Goal: Task Accomplishment & Management: Use online tool/utility

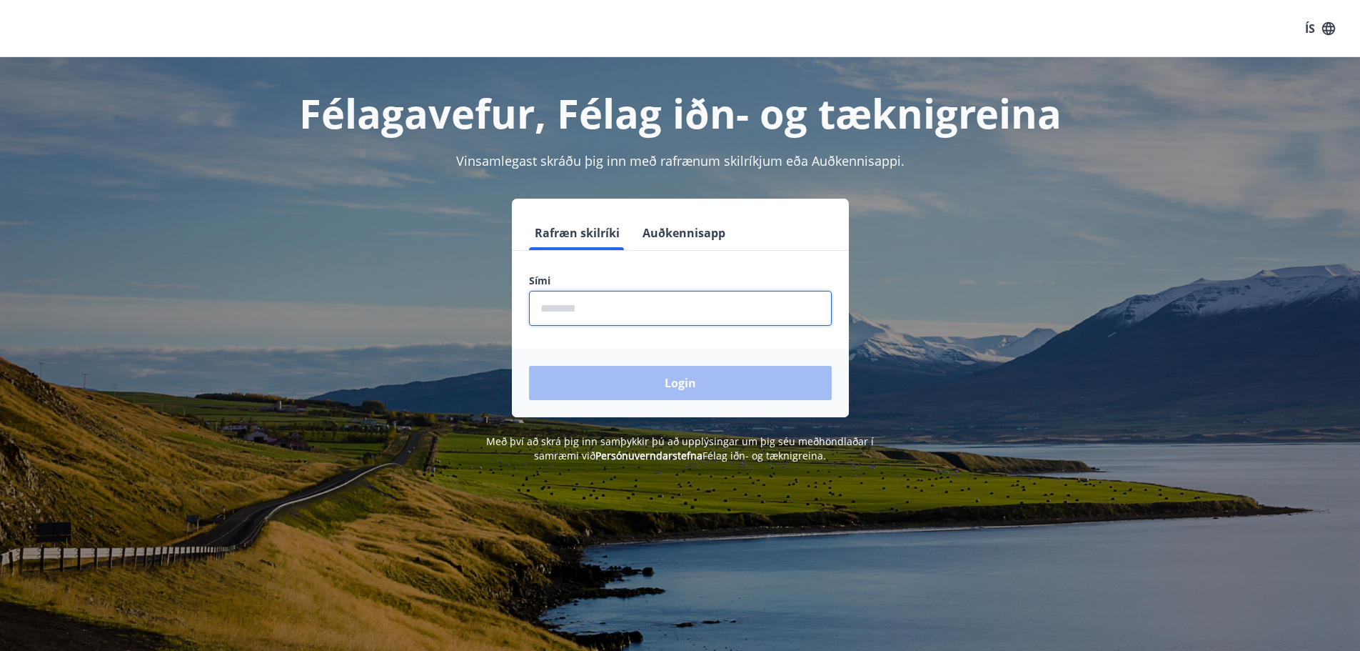
click at [573, 309] on input "phone" at bounding box center [680, 308] width 303 height 35
type input "********"
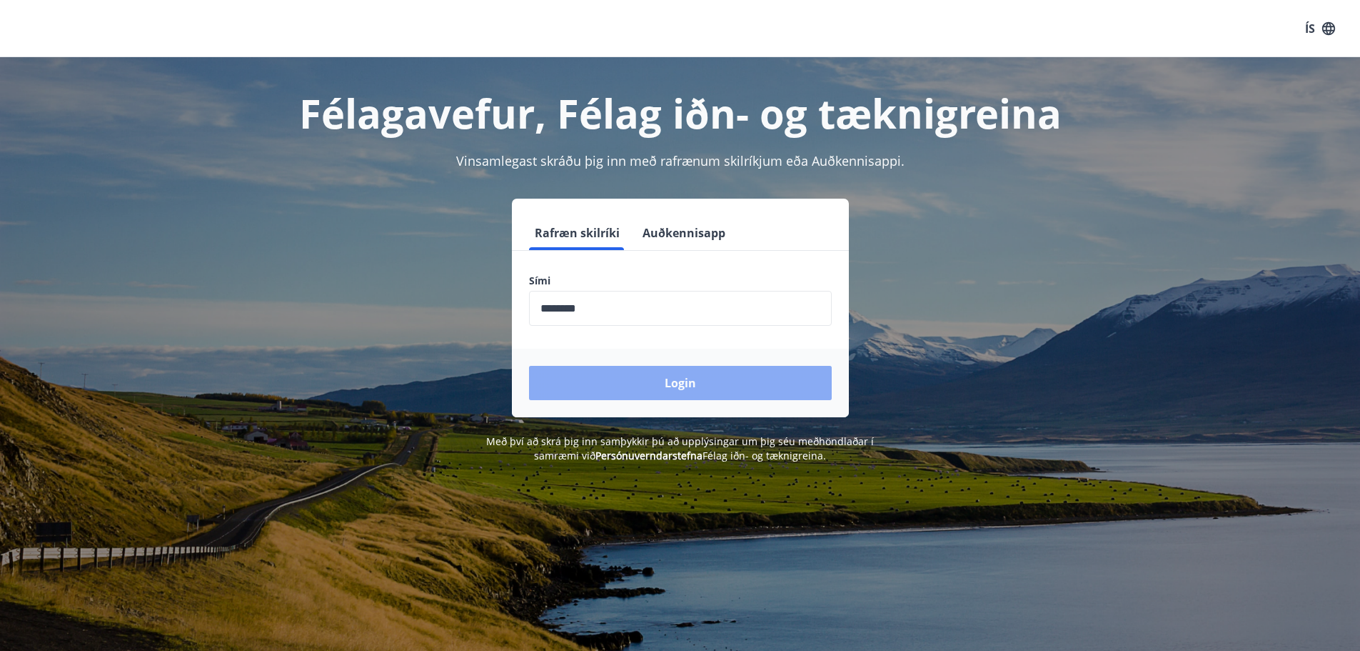
click at [702, 382] on button "Login" at bounding box center [680, 383] width 303 height 34
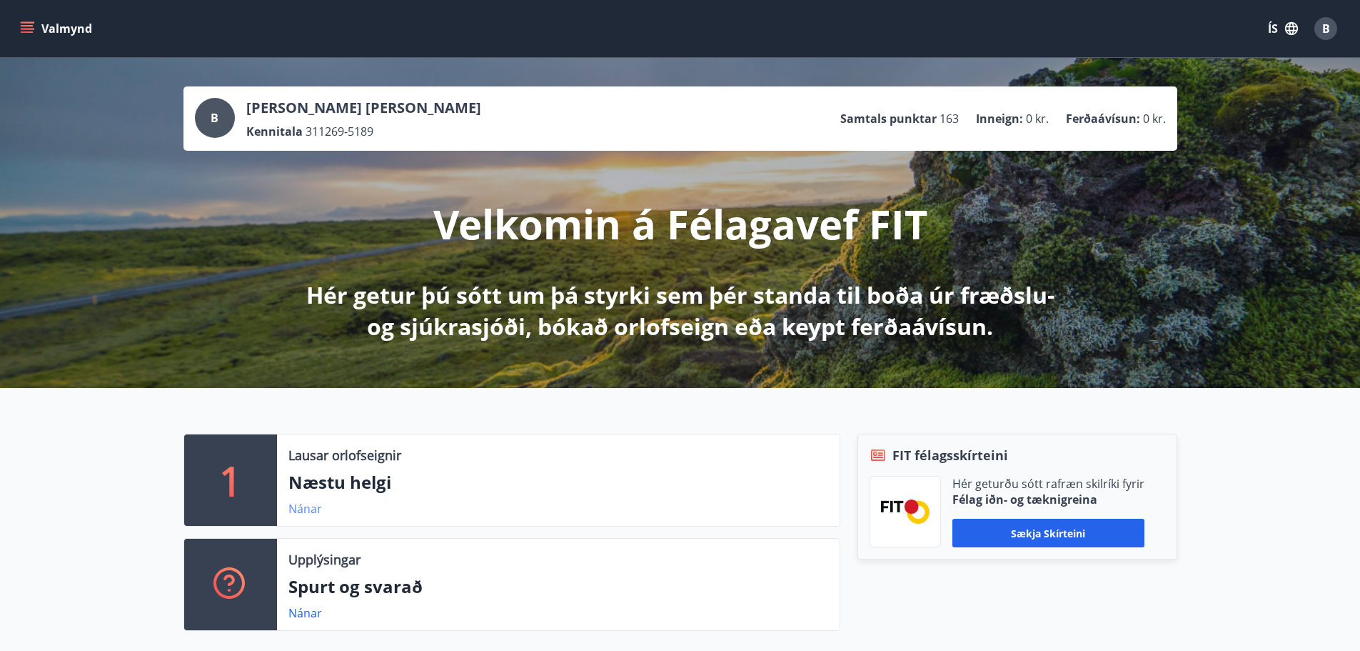
click at [301, 505] on link "Nánar" at bounding box center [305, 509] width 34 height 16
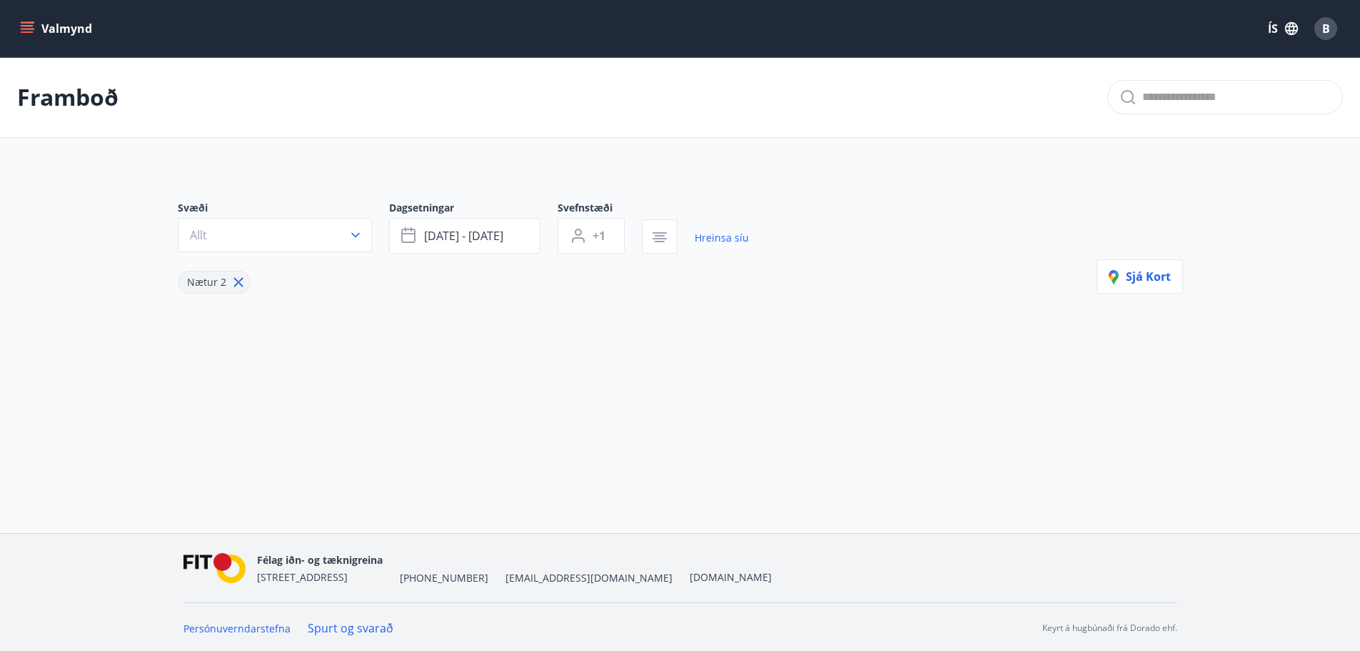
type input "*"
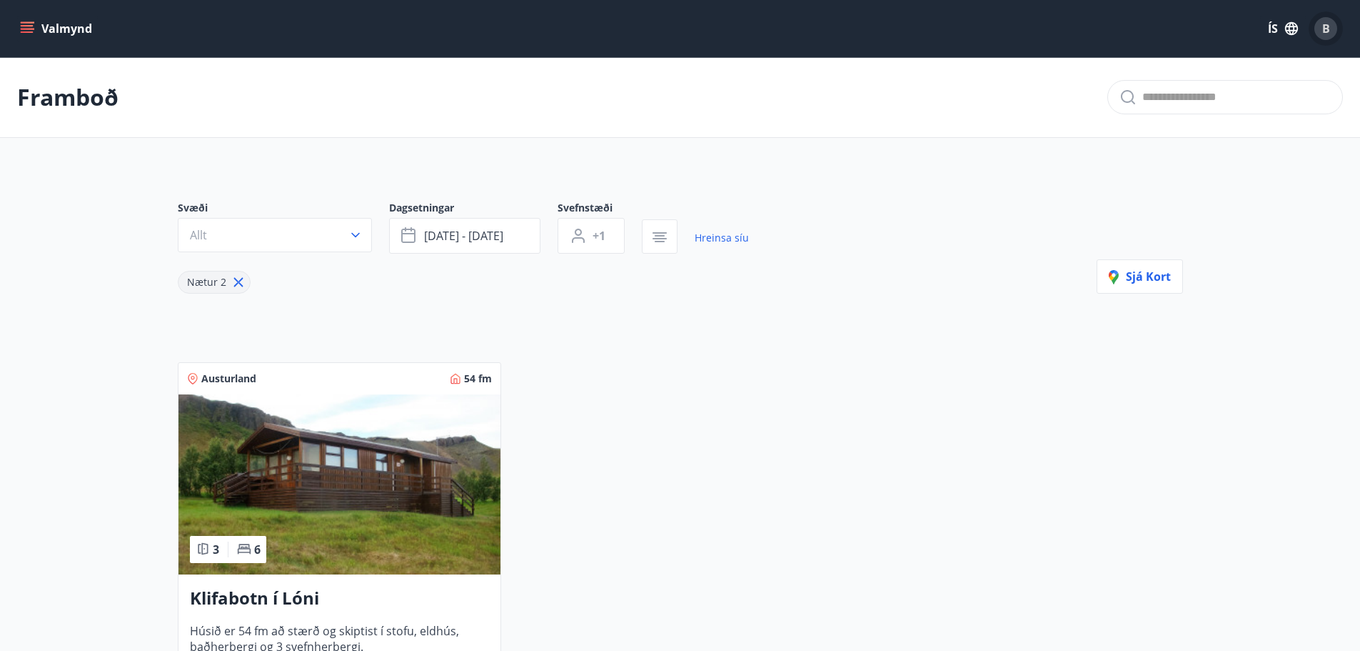
click at [1331, 30] on div "B" at bounding box center [1326, 28] width 23 height 23
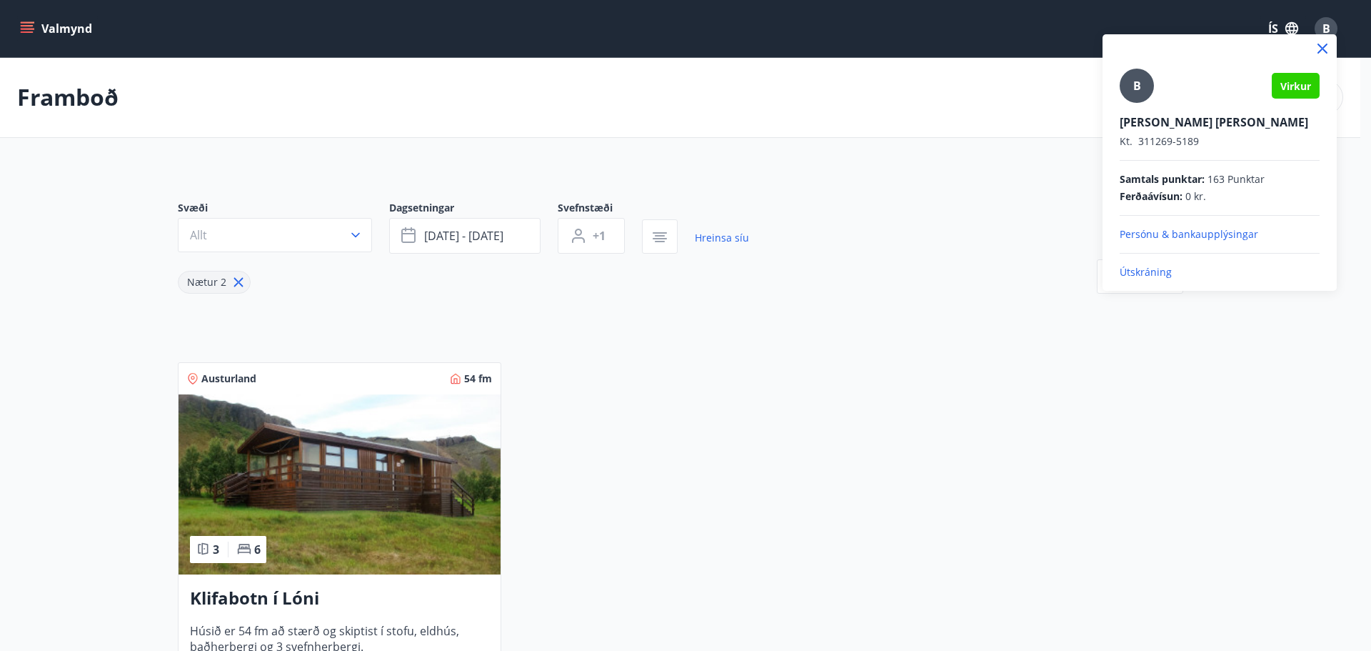
click at [1154, 273] on p "Útskráning" at bounding box center [1220, 272] width 200 height 14
